Goal: Information Seeking & Learning: Learn about a topic

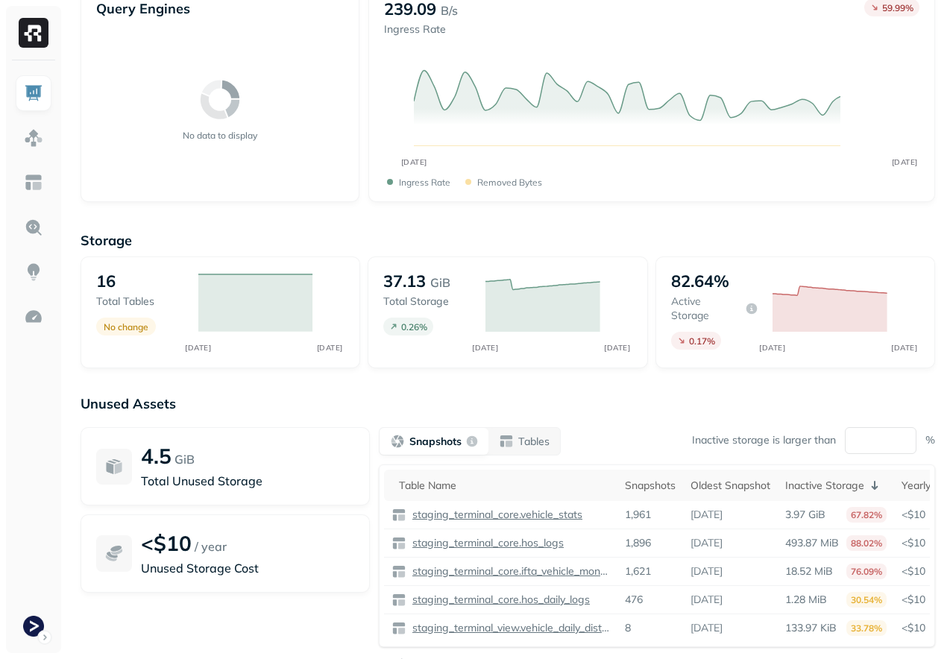
scroll to position [398, 0]
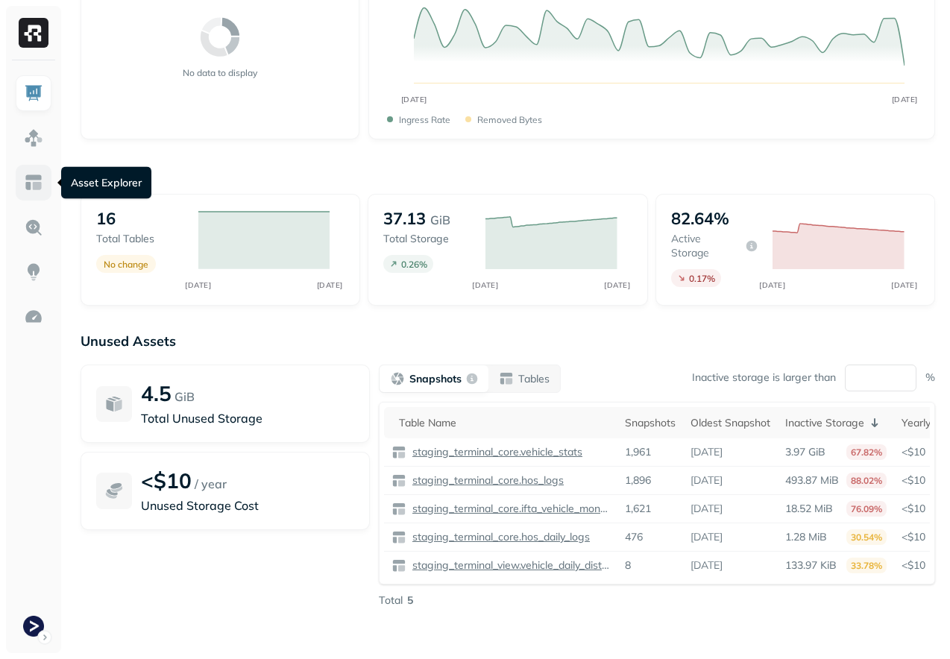
click at [31, 192] on link at bounding box center [34, 183] width 36 height 36
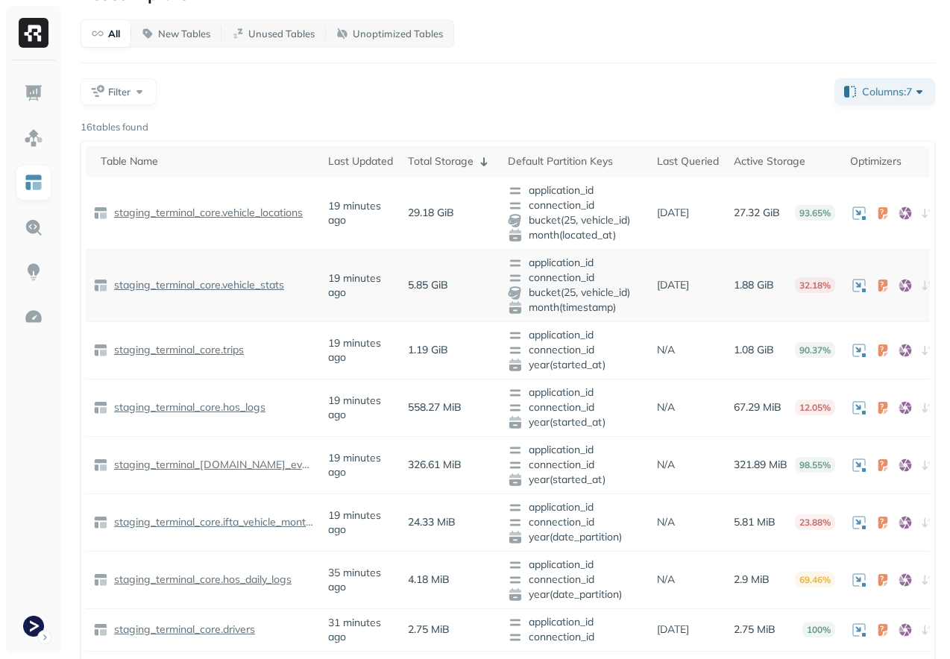
scroll to position [37, 0]
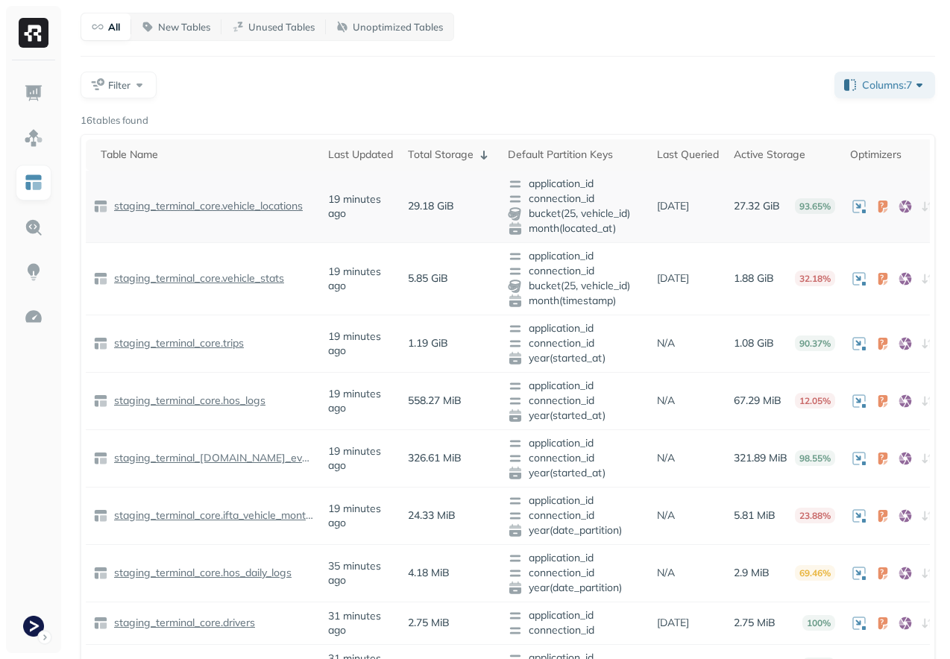
click at [239, 210] on p "staging_terminal_core.vehicle_locations" at bounding box center [207, 206] width 192 height 14
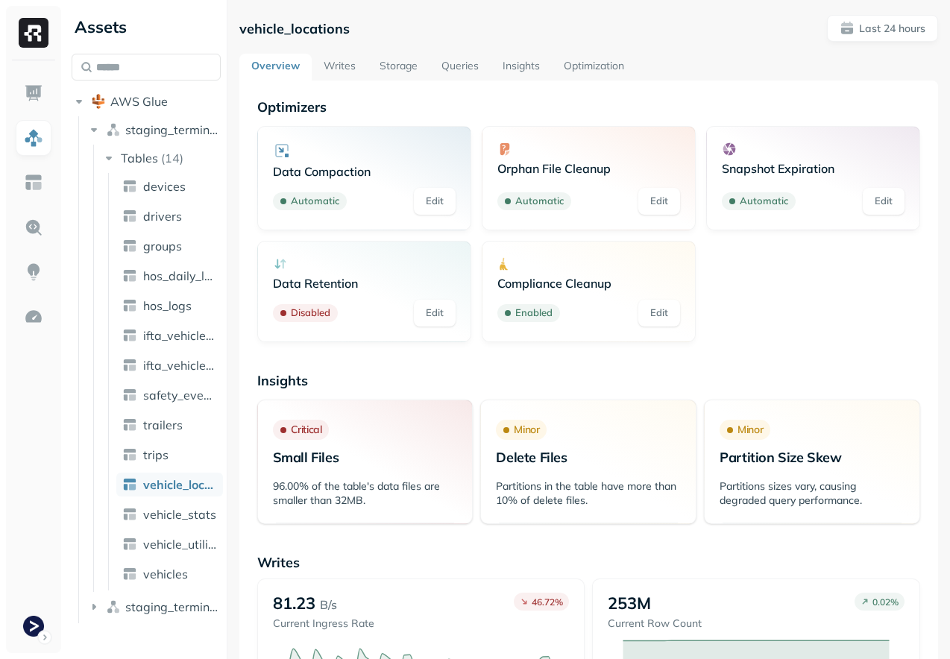
click at [385, 70] on link "Storage" at bounding box center [399, 67] width 62 height 27
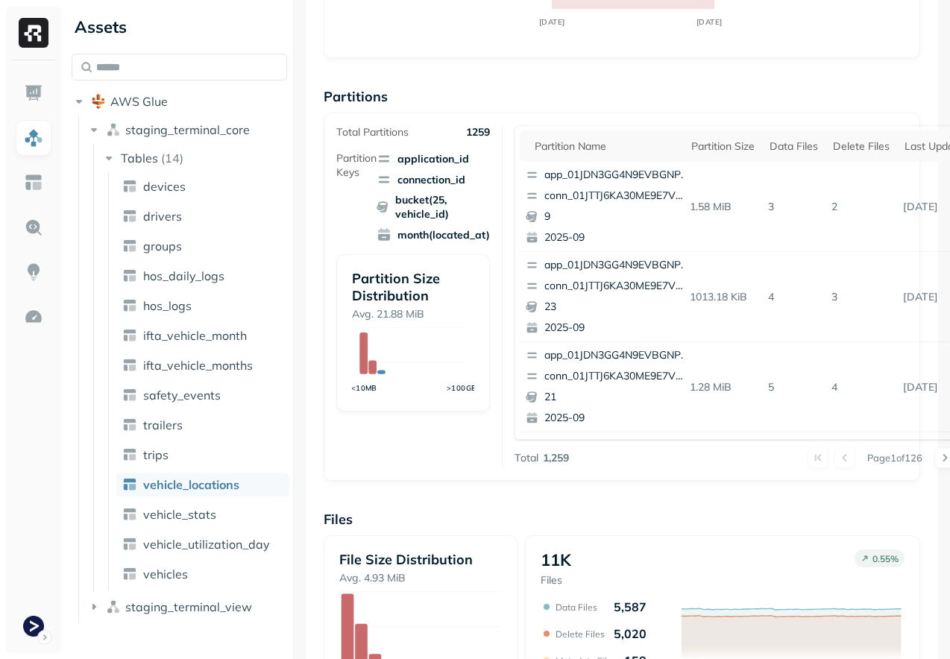
scroll to position [540, 0]
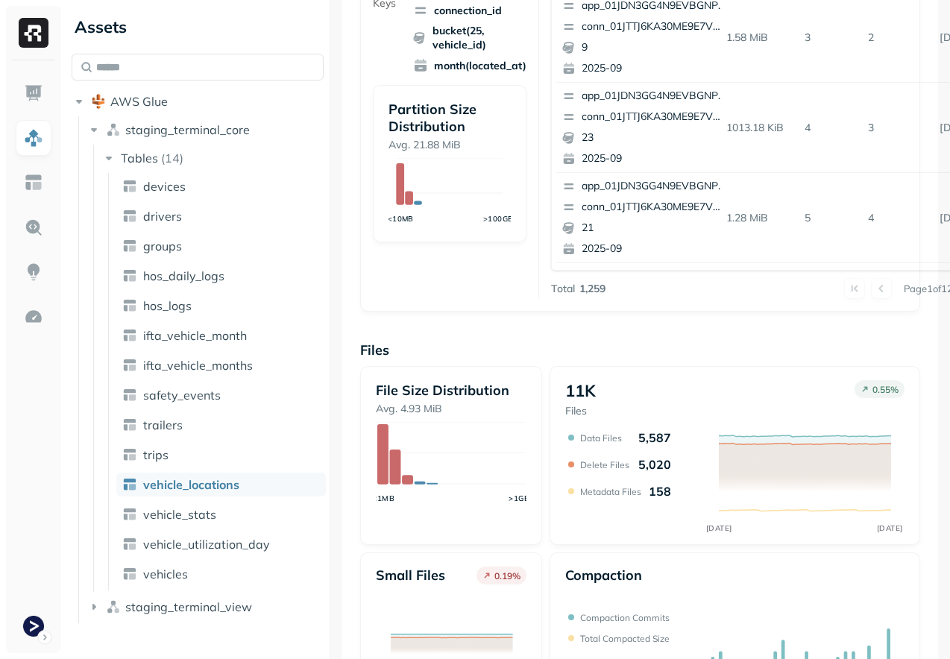
click at [332, 376] on div "Assets AWS Glue staging_terminal_core Tables ( 14 ) devices drivers groups hos_…" at bounding box center [508, 329] width 885 height 659
click at [231, 509] on link "vehicle_stats" at bounding box center [221, 515] width 210 height 24
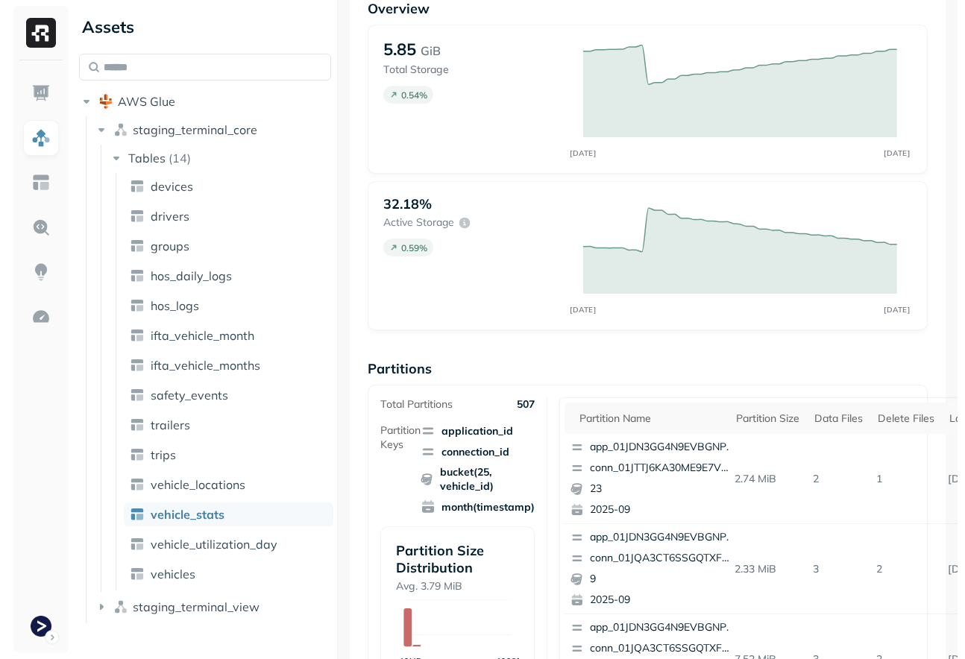
scroll to position [638, 0]
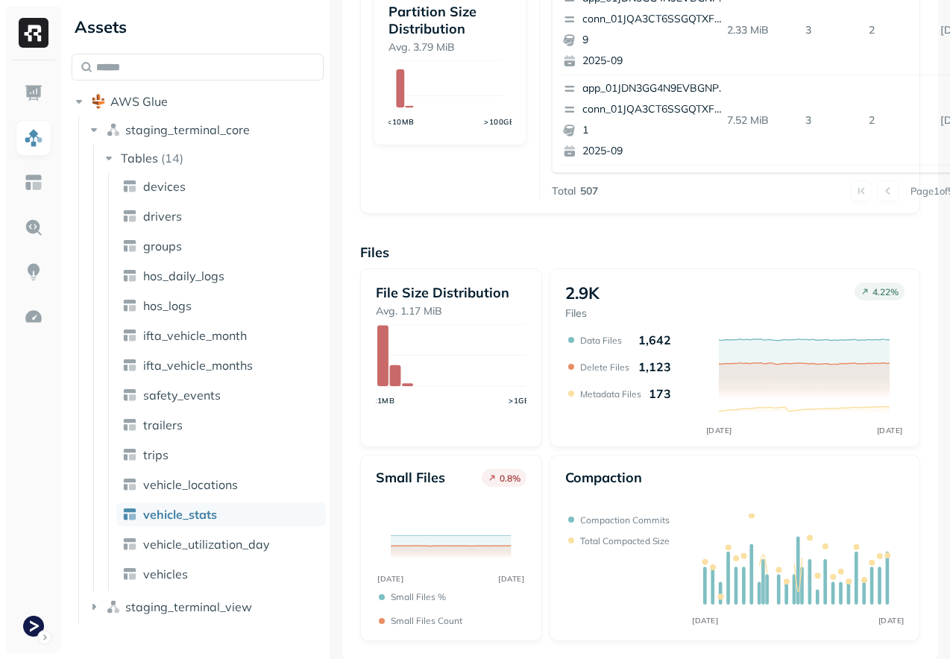
click at [660, 362] on p "1,123" at bounding box center [655, 367] width 33 height 15
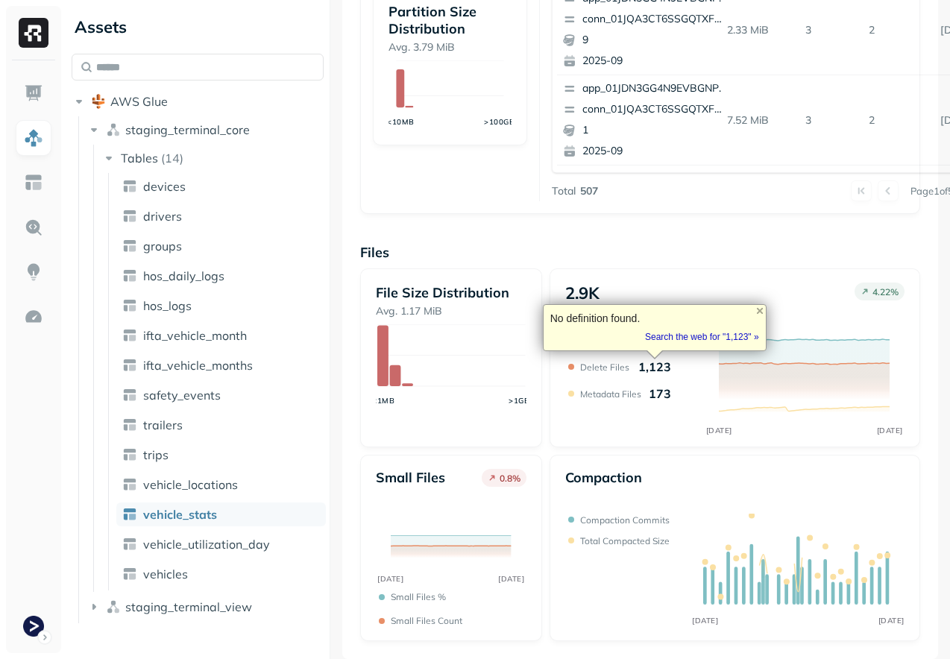
click at [736, 222] on div "Overview 5.85 GiB Total Storage 0.54 % SEP [DATE] 32.18% Active storage 0.59 % …" at bounding box center [640, 51] width 560 height 1181
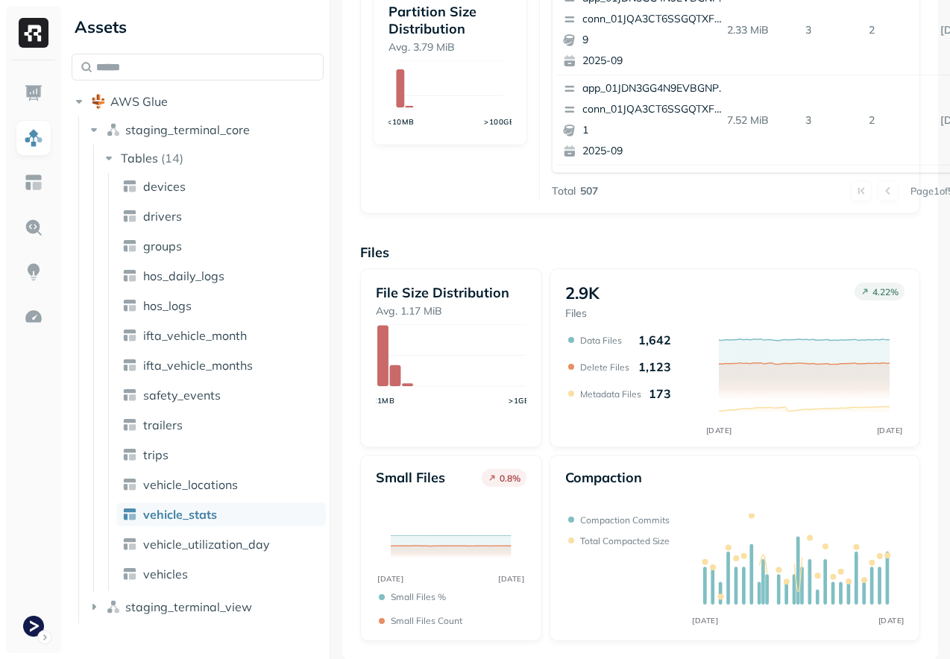
click at [3, 360] on div at bounding box center [33, 329] width 67 height 659
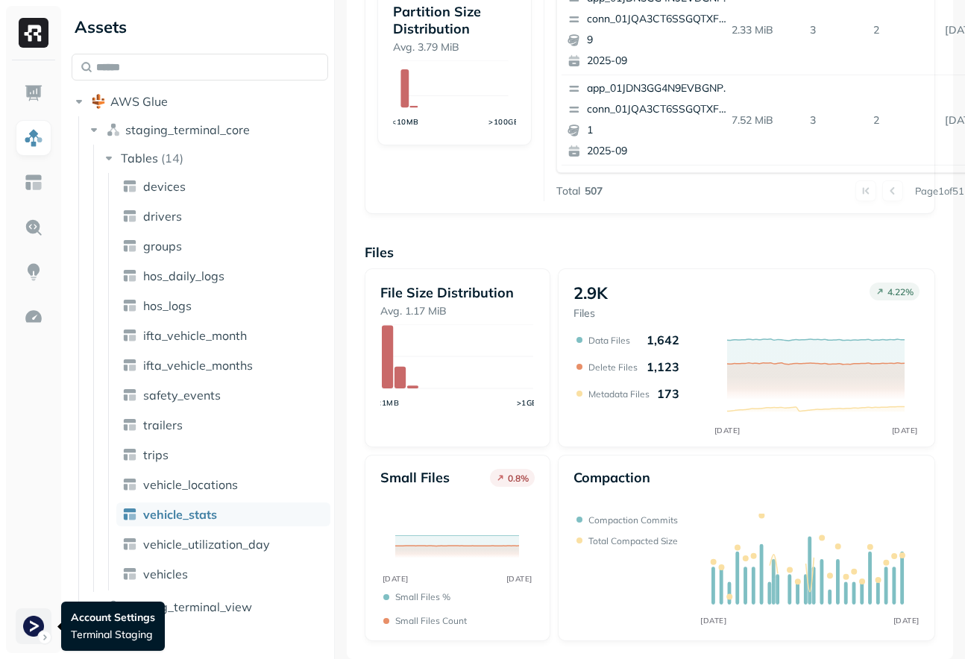
click at [34, 612] on html "Assets AWS Glue staging_terminal_core Tables ( 14 ) devices drivers groups hos_…" at bounding box center [482, 329] width 965 height 659
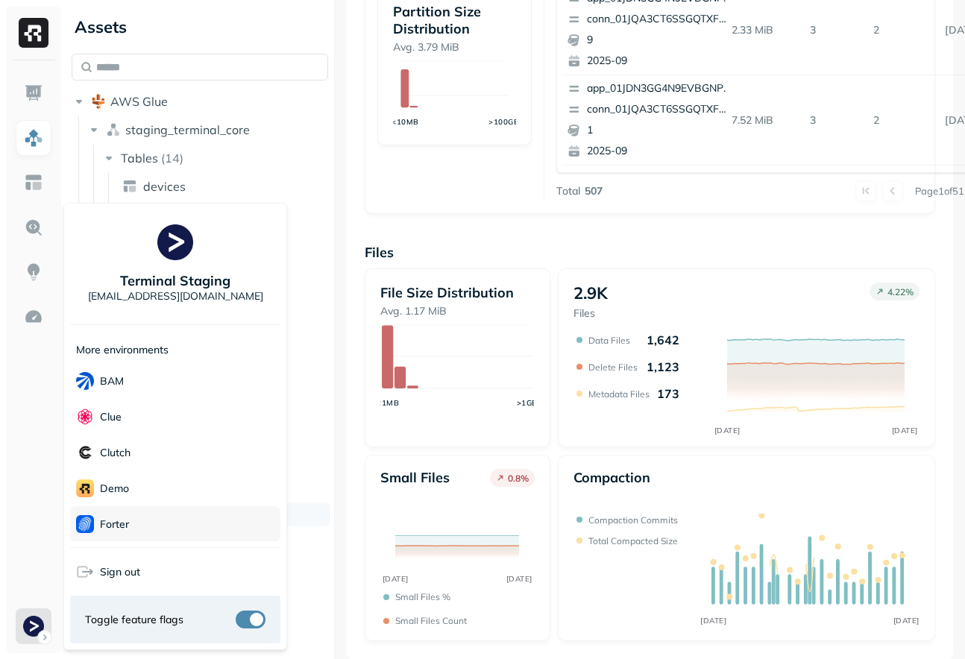
scroll to position [323, 0]
click at [138, 440] on div "Terminal" at bounding box center [175, 452] width 210 height 36
